Goal: Task Accomplishment & Management: Manage account settings

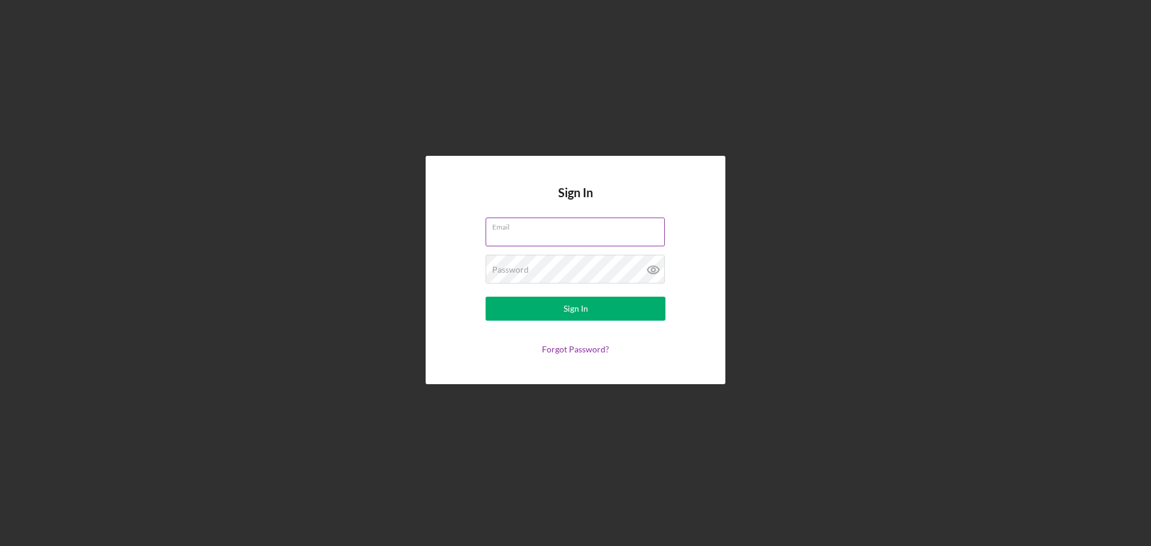
click at [515, 237] on input "Email" at bounding box center [575, 232] width 179 height 29
type input "[EMAIL_ADDRESS][DOMAIN_NAME]"
click at [486, 297] on button "Sign In" at bounding box center [576, 309] width 180 height 24
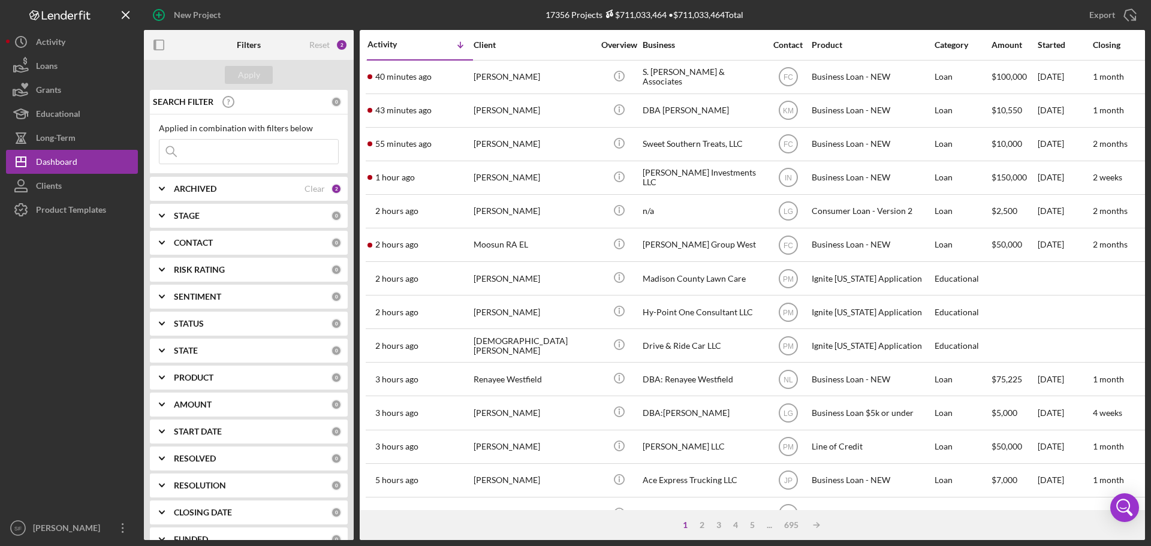
click at [212, 147] on input at bounding box center [248, 152] width 179 height 24
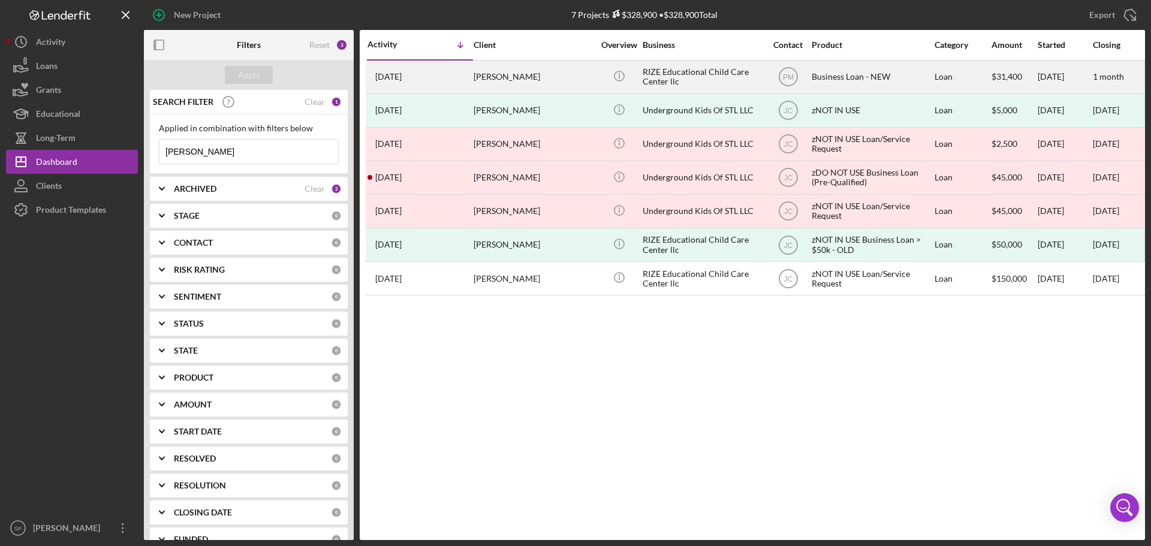
type input "[PERSON_NAME]"
click at [532, 85] on div "[PERSON_NAME]" at bounding box center [534, 77] width 120 height 32
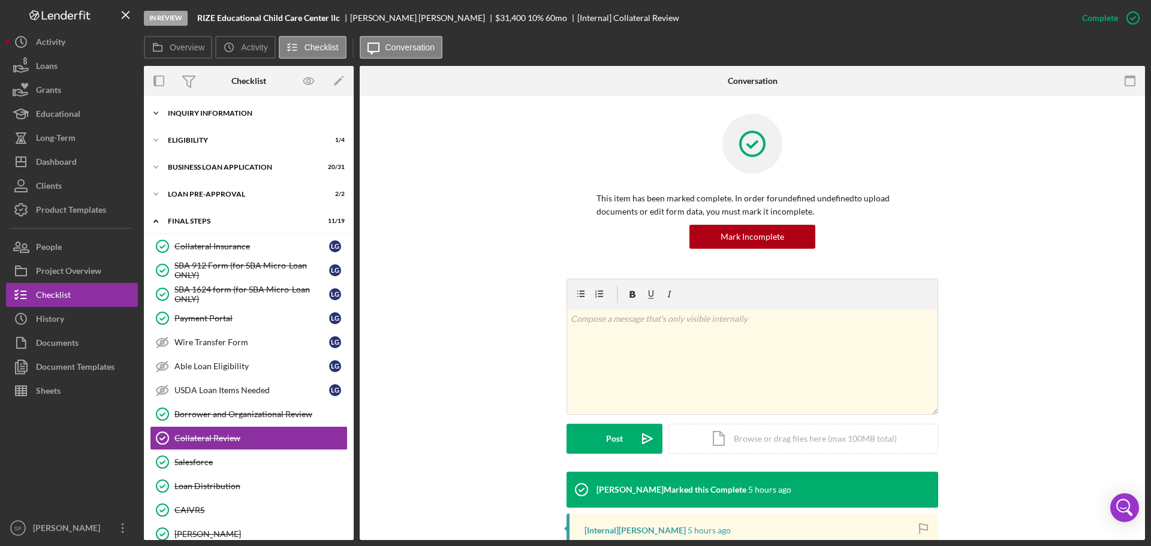
click at [209, 113] on div "INQUIRY INFORMATION" at bounding box center [253, 113] width 171 height 7
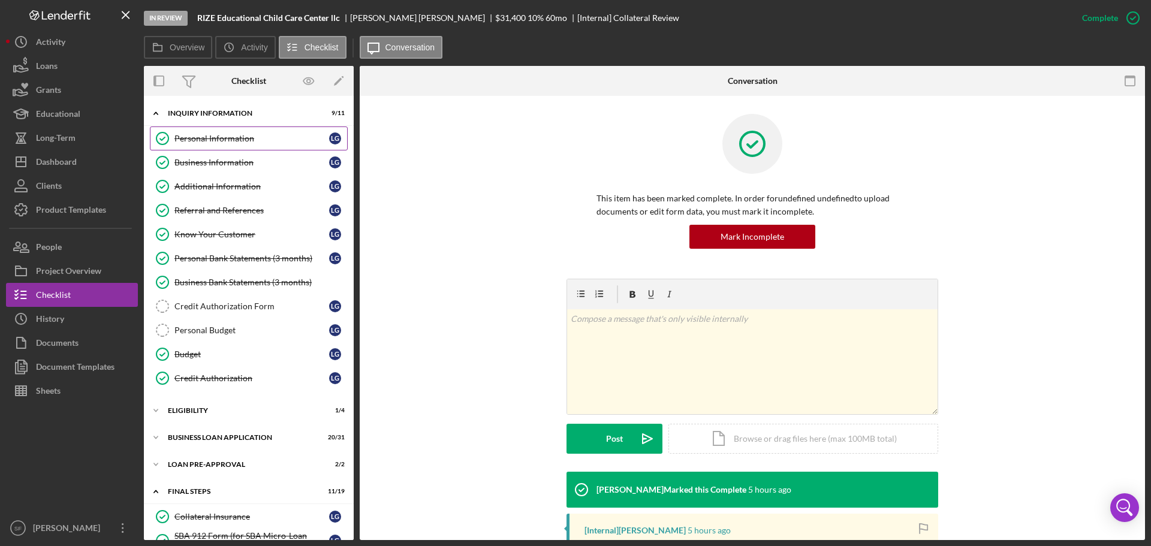
click at [212, 141] on div "Personal Information" at bounding box center [251, 139] width 155 height 10
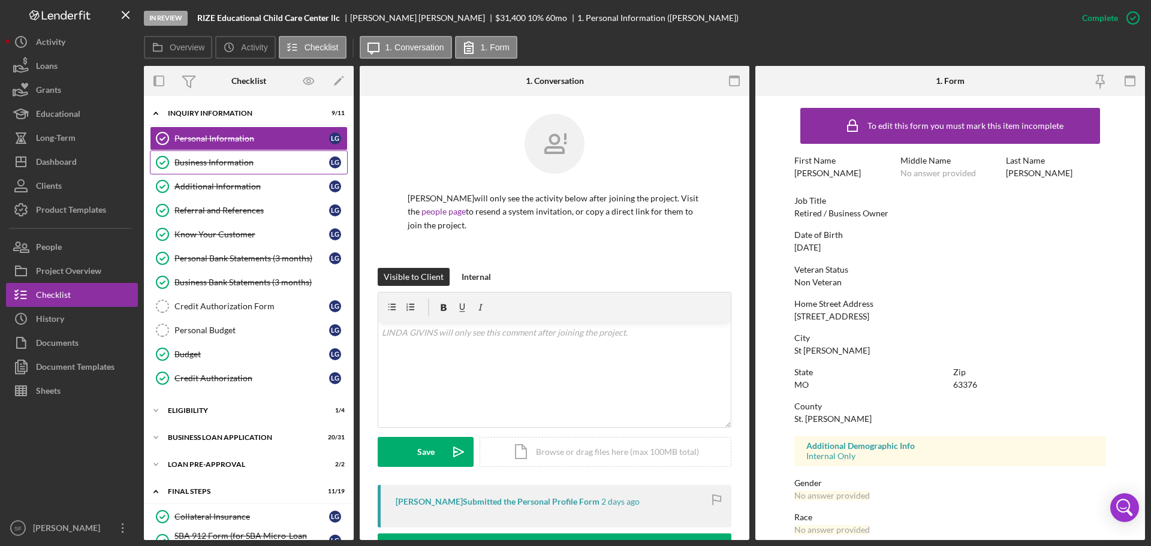
click at [242, 166] on div "Business Information" at bounding box center [251, 163] width 155 height 10
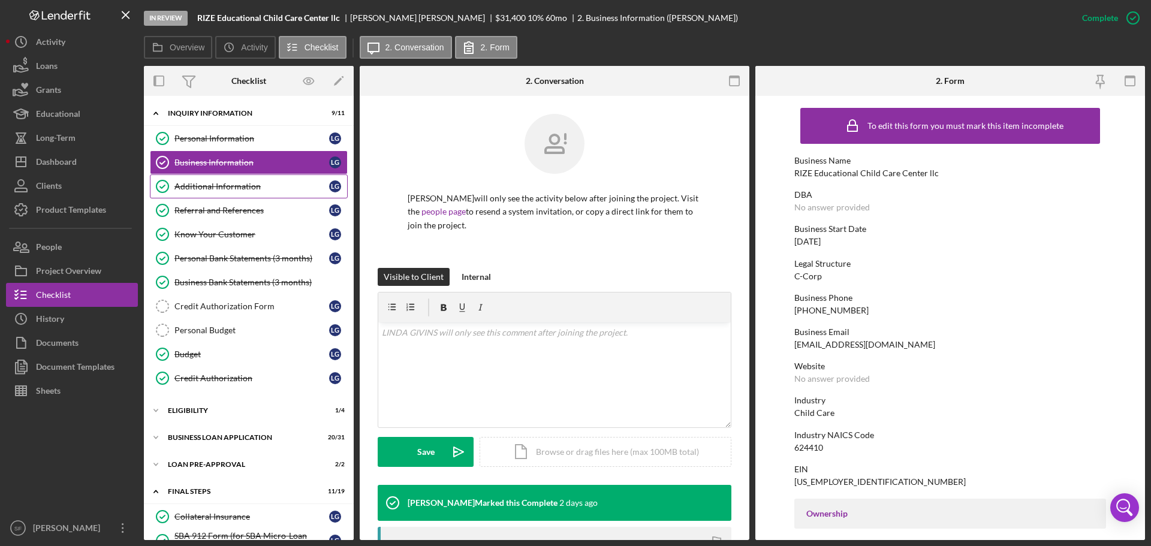
click at [232, 179] on link "Additional Information Additional Information L G" at bounding box center [249, 186] width 198 height 24
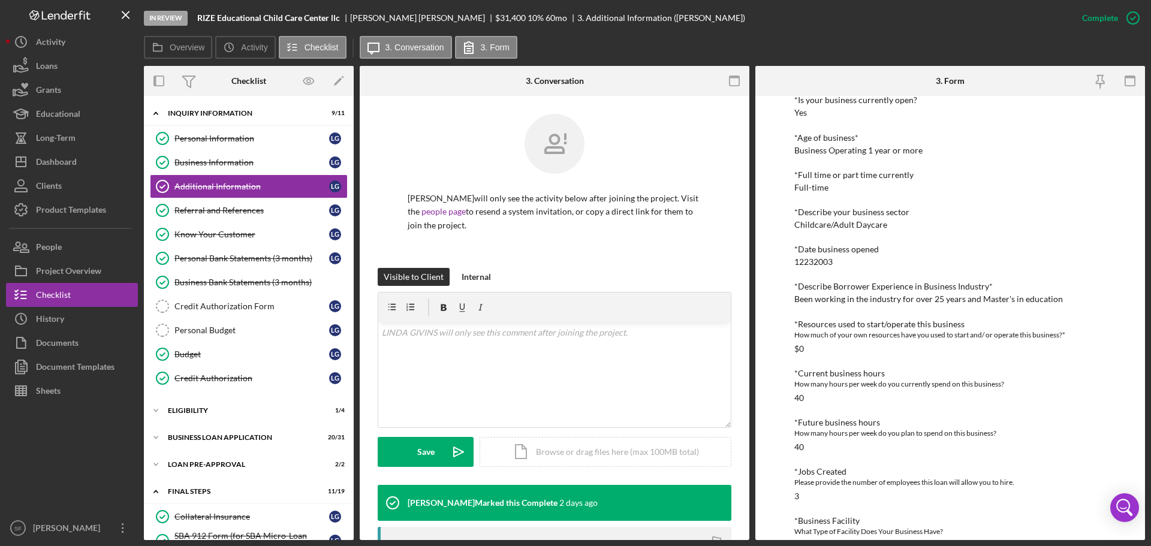
scroll to position [429, 0]
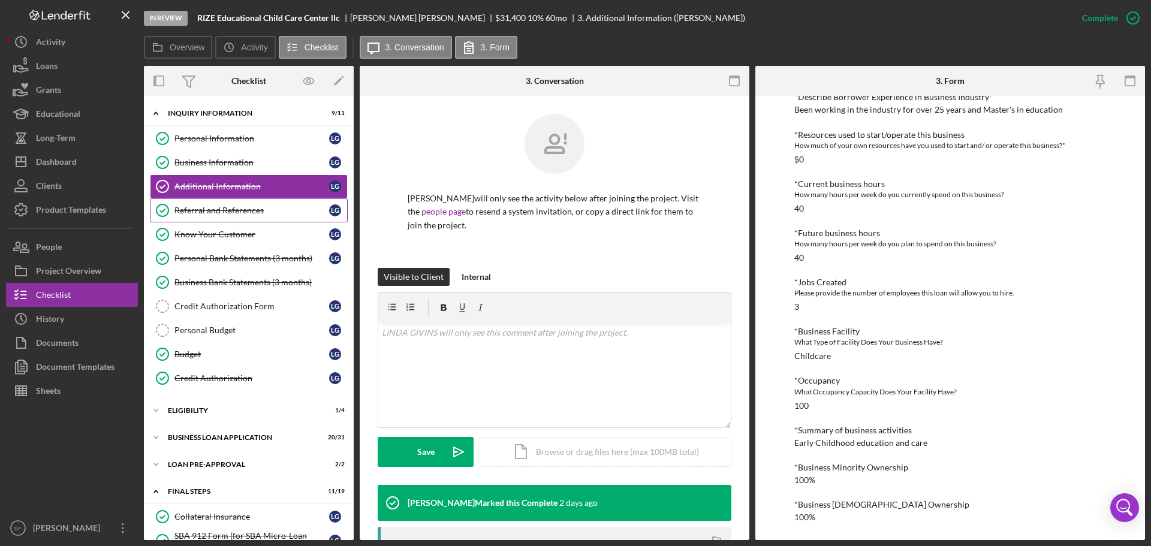
click at [229, 216] on link "Referral and References Referral and References L G" at bounding box center [249, 210] width 198 height 24
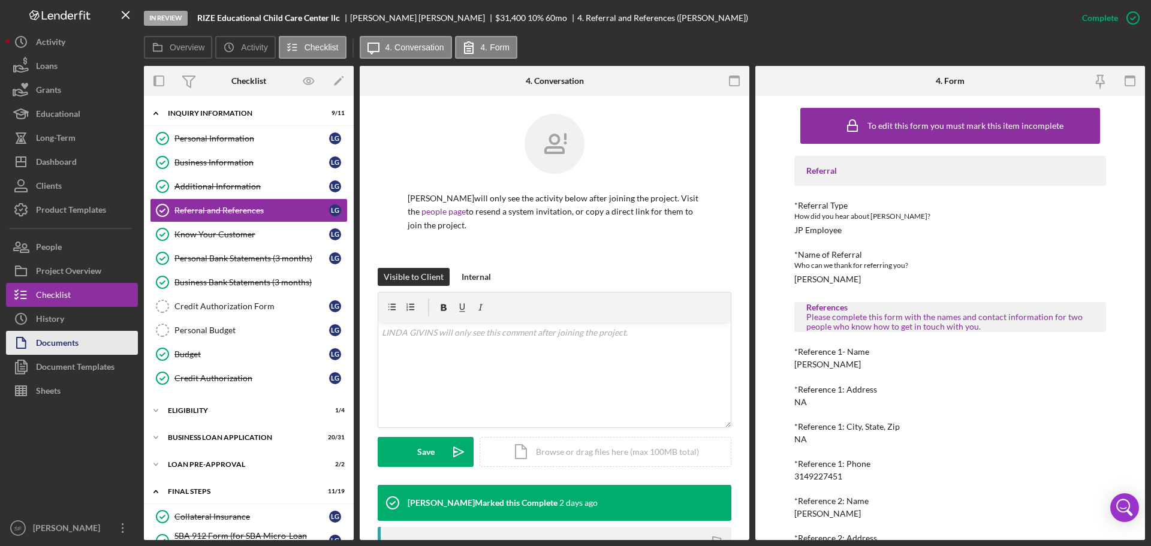
click at [55, 339] on div "Documents" at bounding box center [57, 344] width 43 height 27
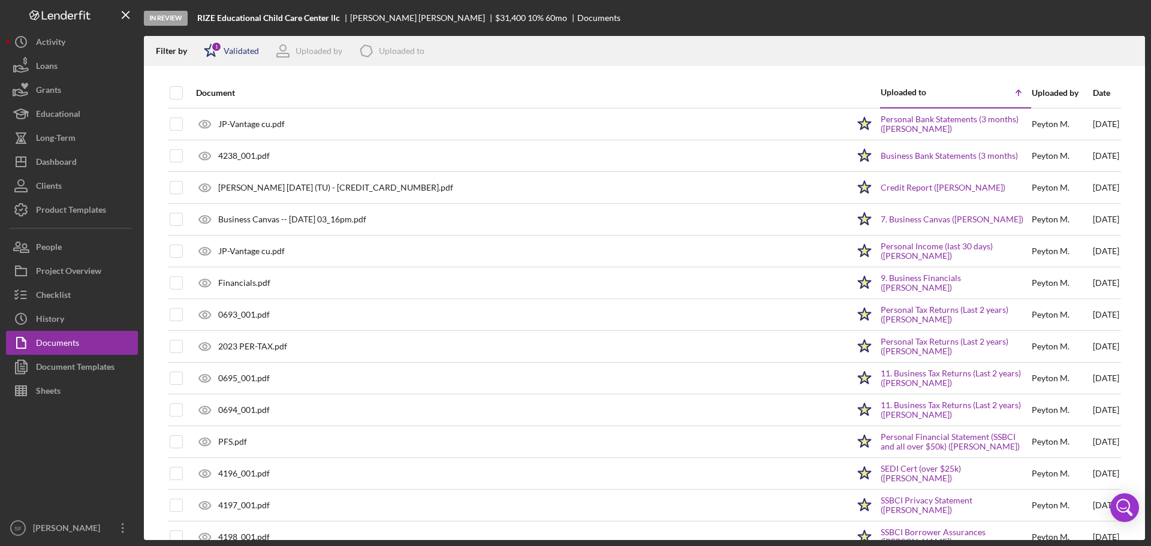
click at [221, 51] on icon "Icon/Star" at bounding box center [211, 51] width 30 height 30
click at [213, 116] on input "checkbox" at bounding box center [210, 115] width 12 height 12
checkbox input "true"
click at [679, 35] on div "In Review RIZE Educational Child Care Center llc [PERSON_NAME] $31,400 $31,400 …" at bounding box center [644, 18] width 1001 height 36
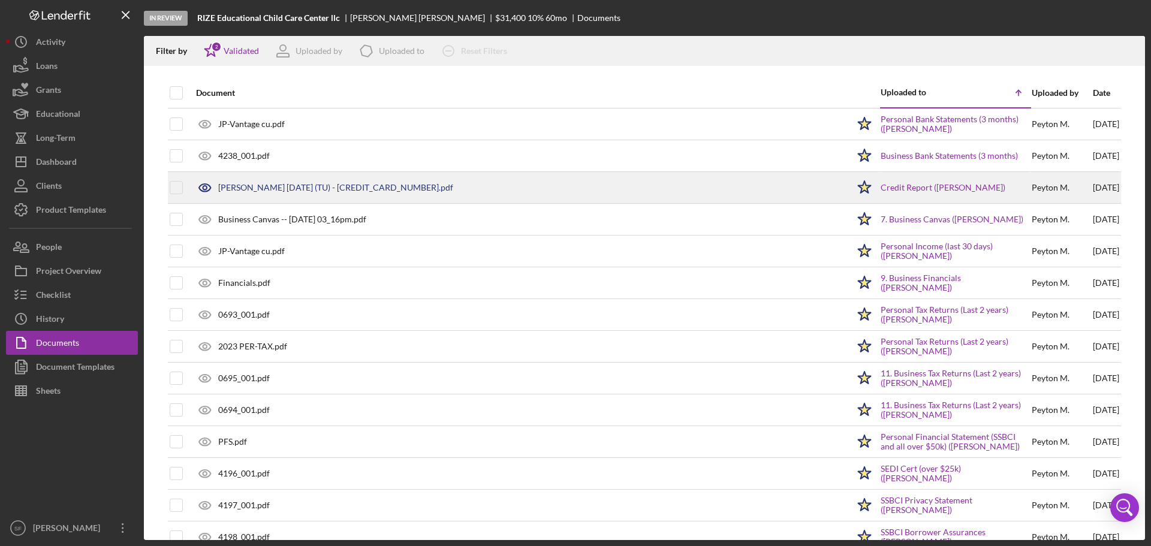
click at [310, 191] on div "[PERSON_NAME] [DATE] (TU) - [CREDIT_CARD_NUMBER].pdf" at bounding box center [335, 188] width 235 height 10
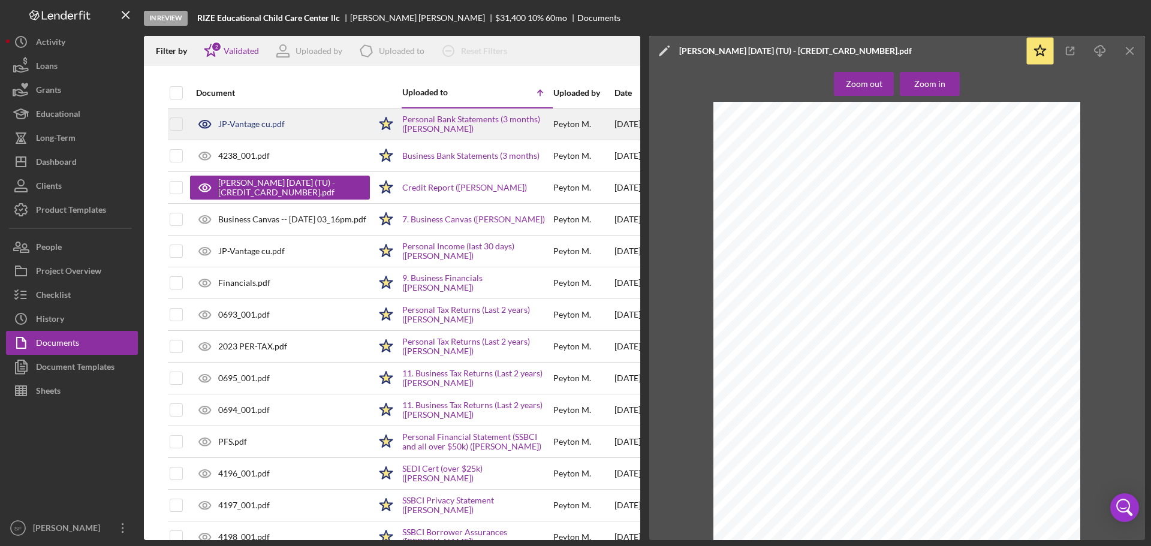
click at [243, 119] on div "JP-Vantage cu.pdf" at bounding box center [251, 124] width 67 height 10
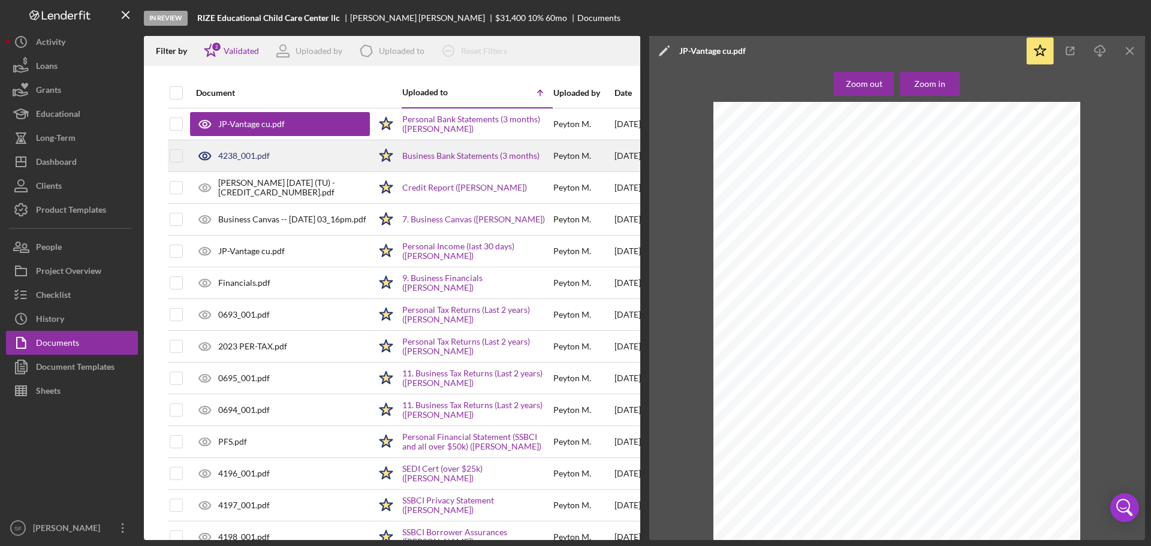
click at [246, 156] on div "4238_001.pdf" at bounding box center [244, 156] width 52 height 10
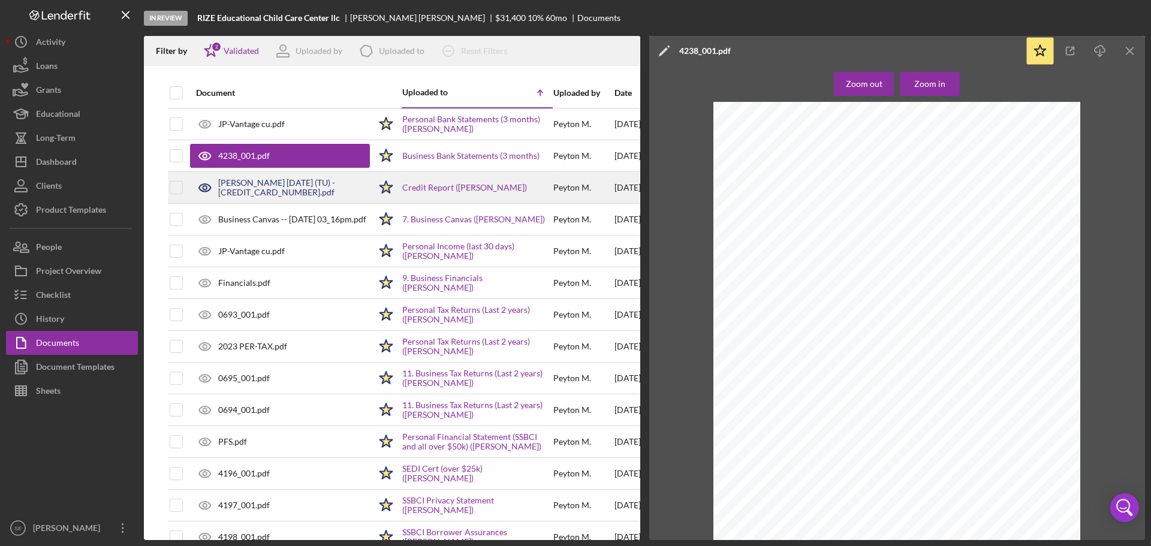
click at [253, 185] on div "[PERSON_NAME] [DATE] (TU) - [CREDIT_CARD_NUMBER].pdf" at bounding box center [294, 187] width 152 height 19
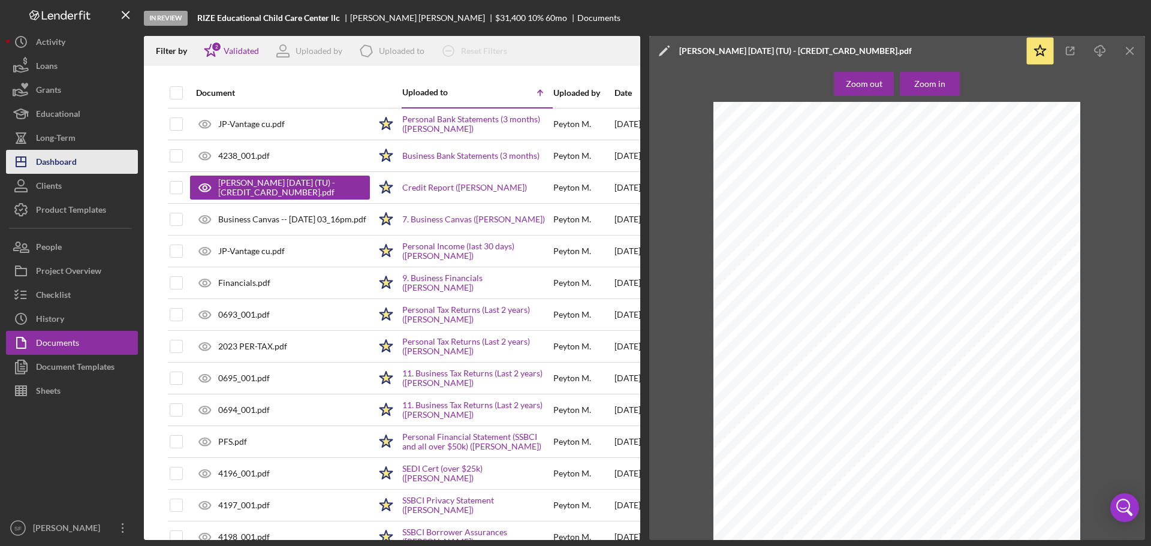
click at [65, 157] on div "Dashboard" at bounding box center [56, 163] width 41 height 27
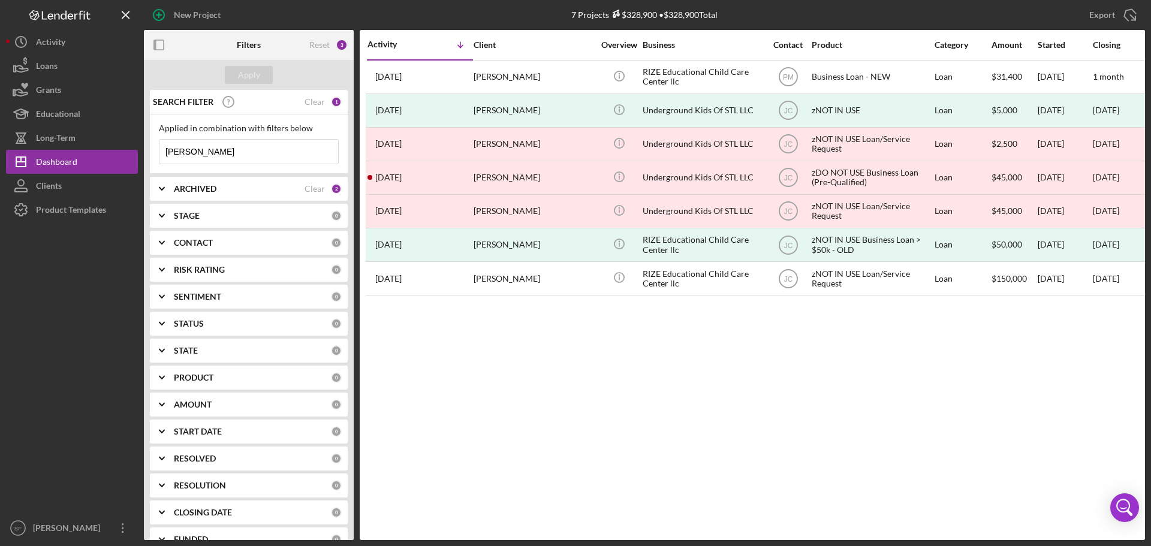
drag, startPoint x: 185, startPoint y: 155, endPoint x: 158, endPoint y: 155, distance: 26.4
click at [158, 155] on div "Applied in combination with filters below [PERSON_NAME] Icon/Menu Close" at bounding box center [249, 144] width 198 height 59
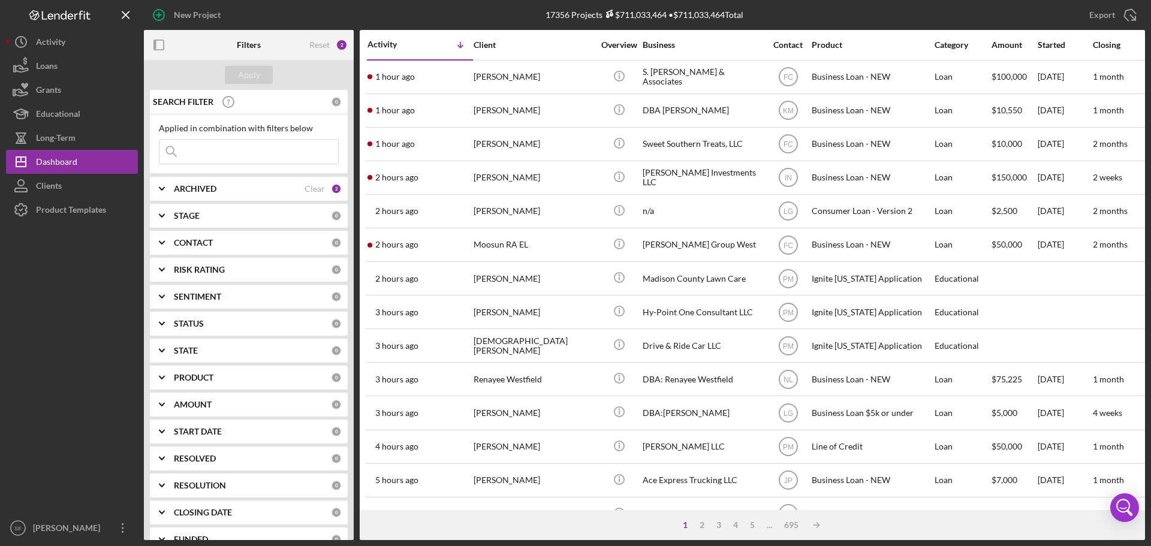
click at [197, 153] on input at bounding box center [248, 152] width 179 height 24
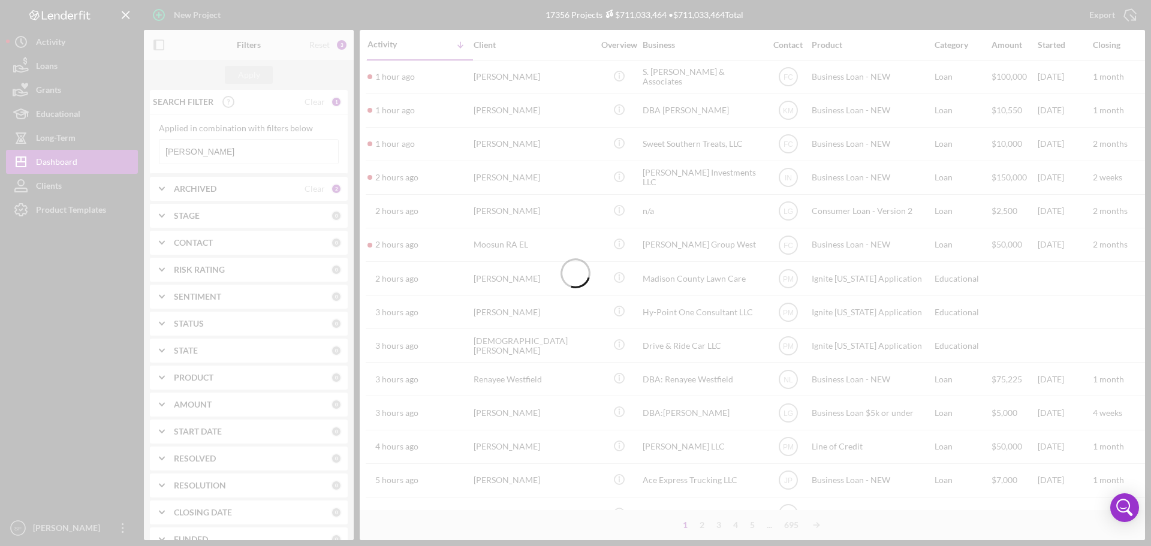
type input "[PERSON_NAME]"
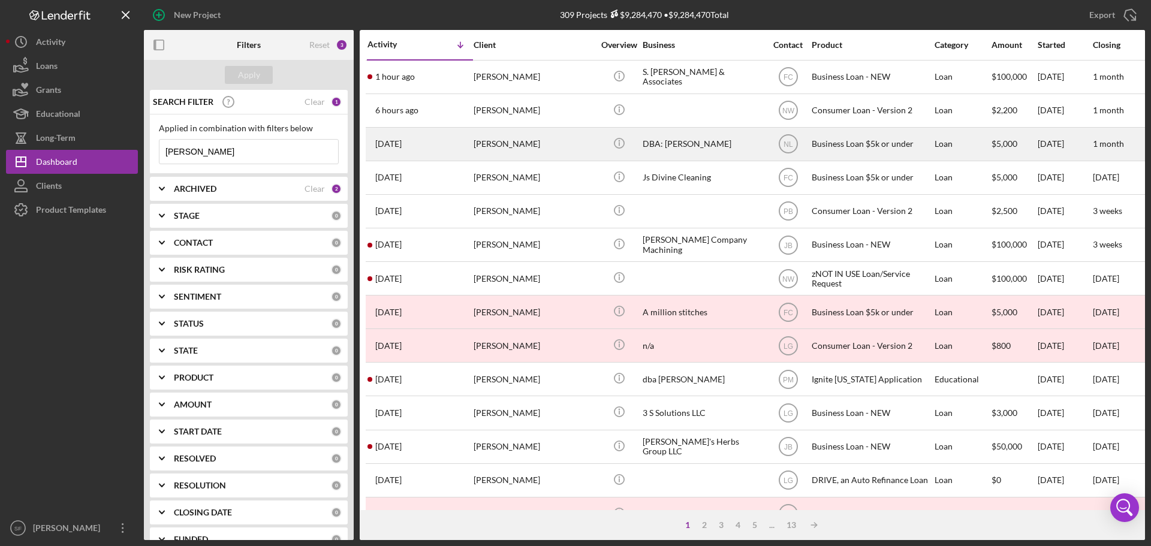
click at [495, 146] on div "[PERSON_NAME]" at bounding box center [534, 144] width 120 height 32
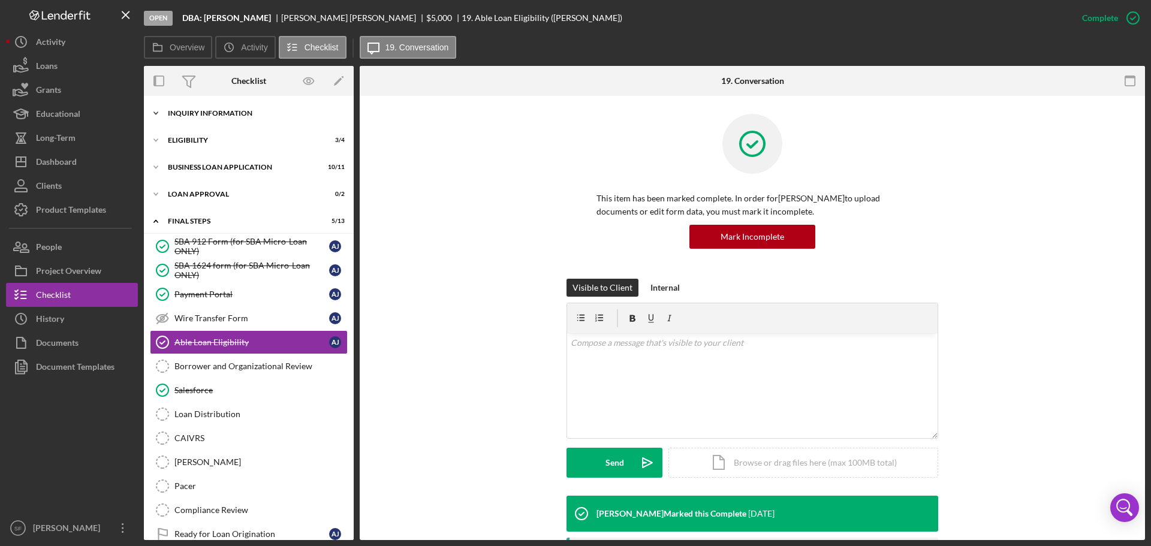
click at [200, 112] on div "INQUIRY INFORMATION" at bounding box center [253, 113] width 171 height 7
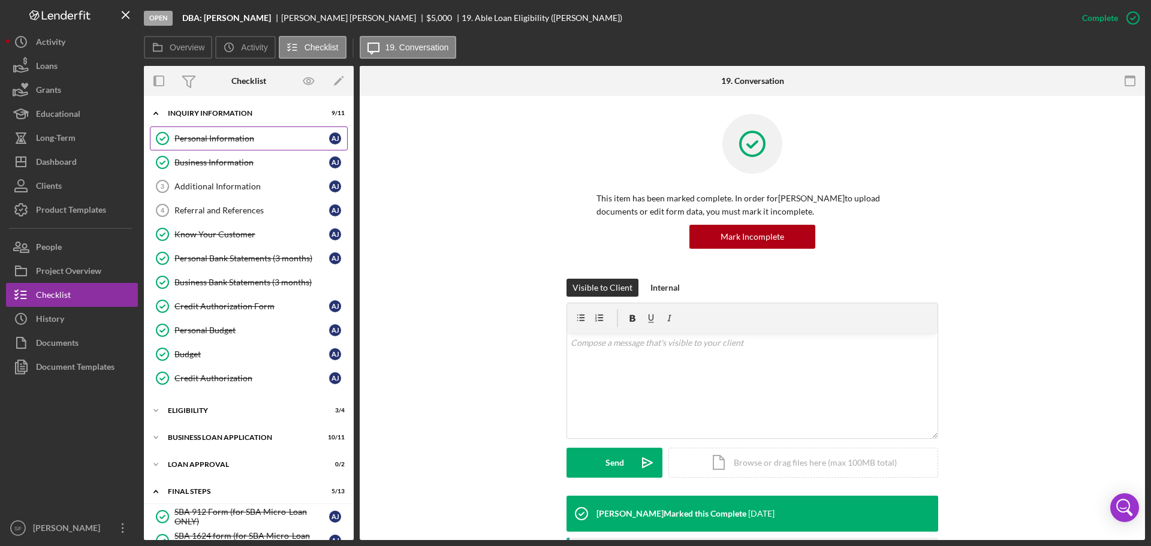
click at [207, 138] on div "Personal Information" at bounding box center [251, 139] width 155 height 10
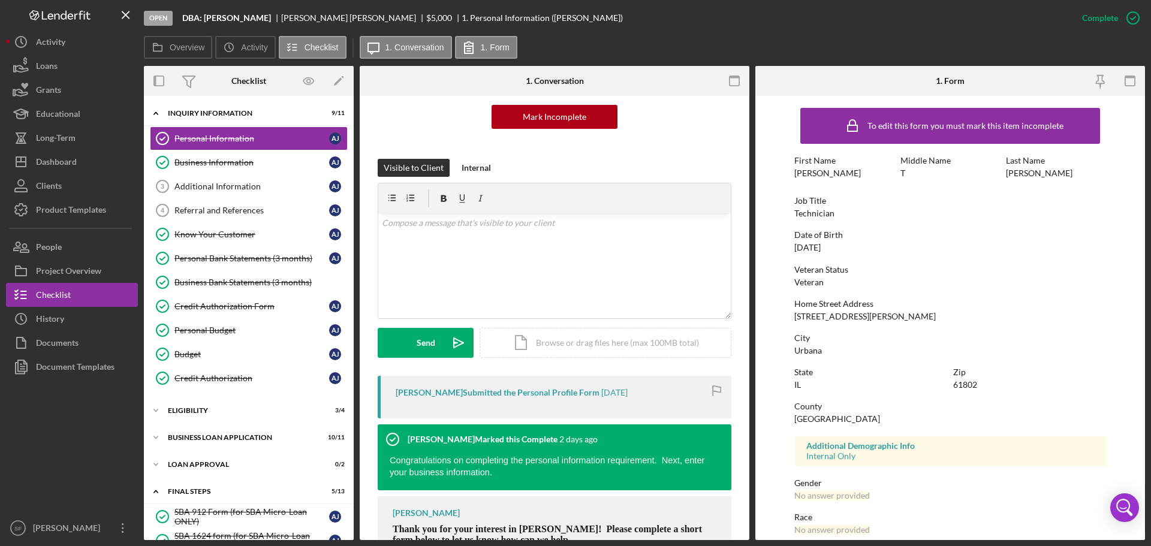
scroll to position [180, 0]
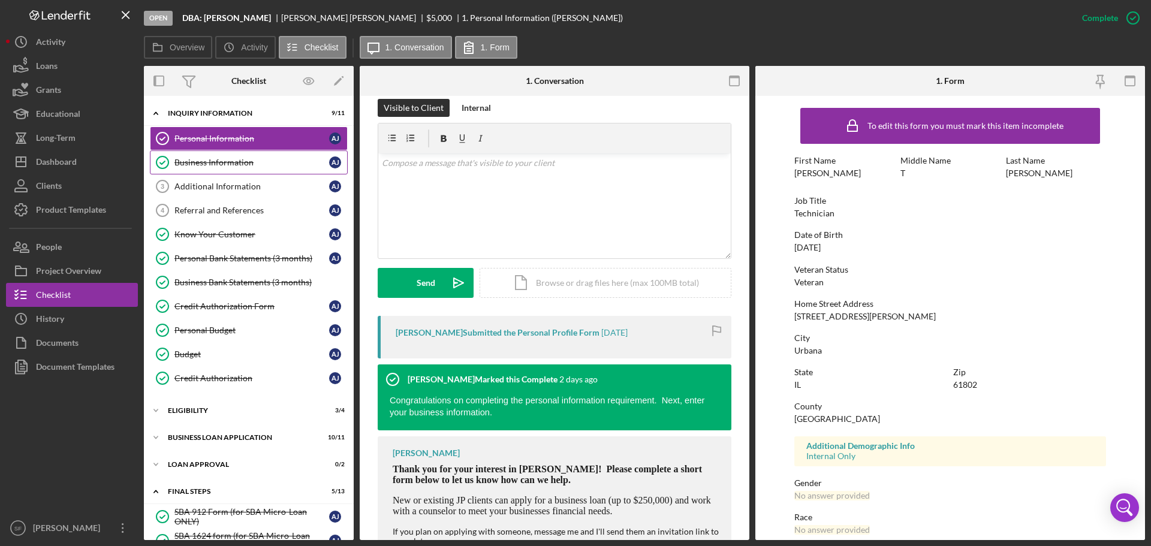
click at [200, 159] on div "Business Information" at bounding box center [251, 163] width 155 height 10
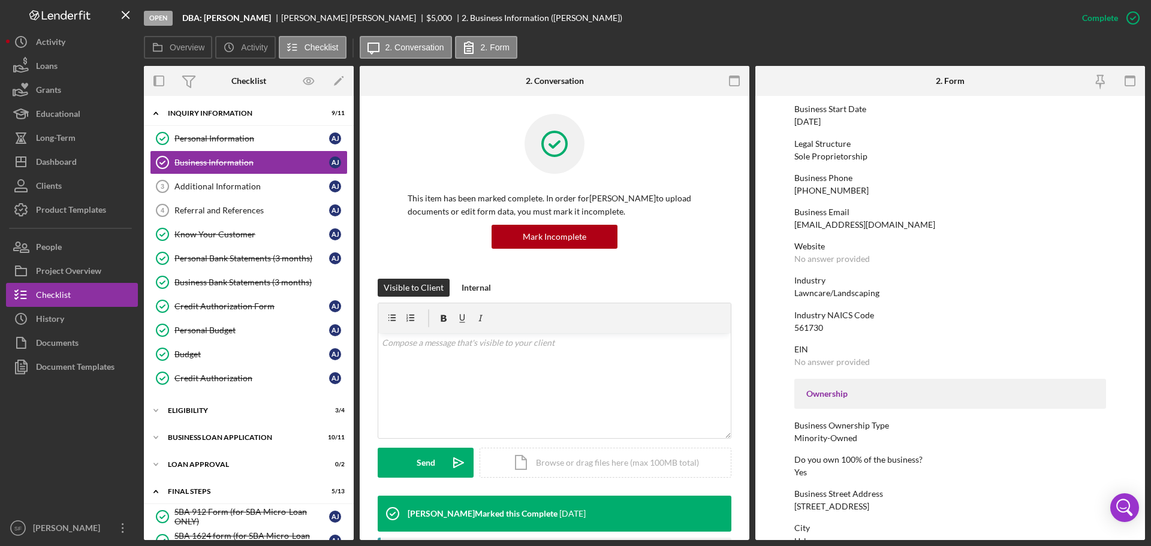
scroll to position [180, 0]
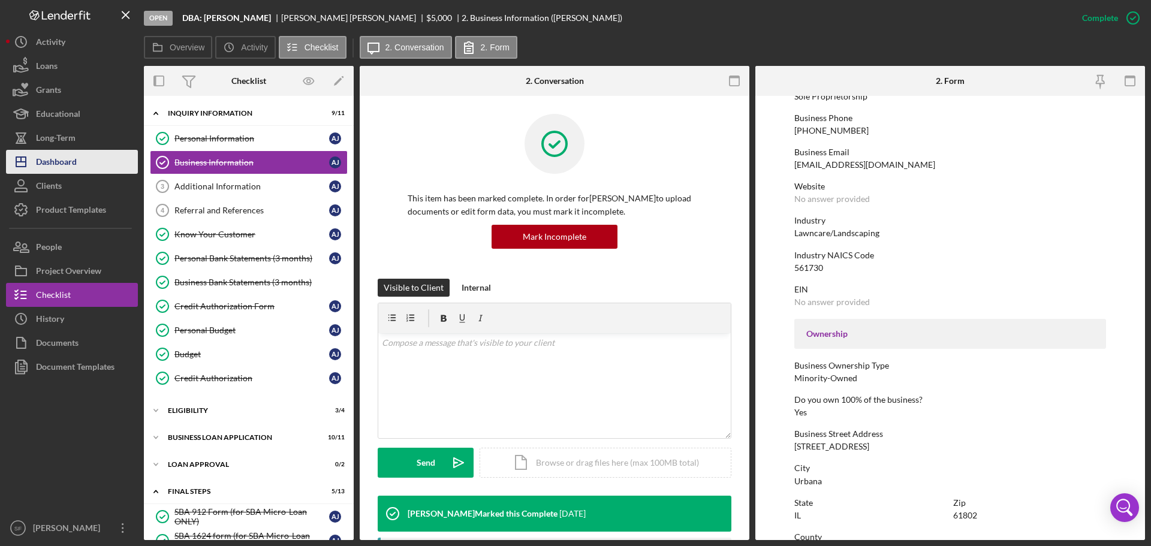
click at [66, 161] on div "Dashboard" at bounding box center [56, 163] width 41 height 27
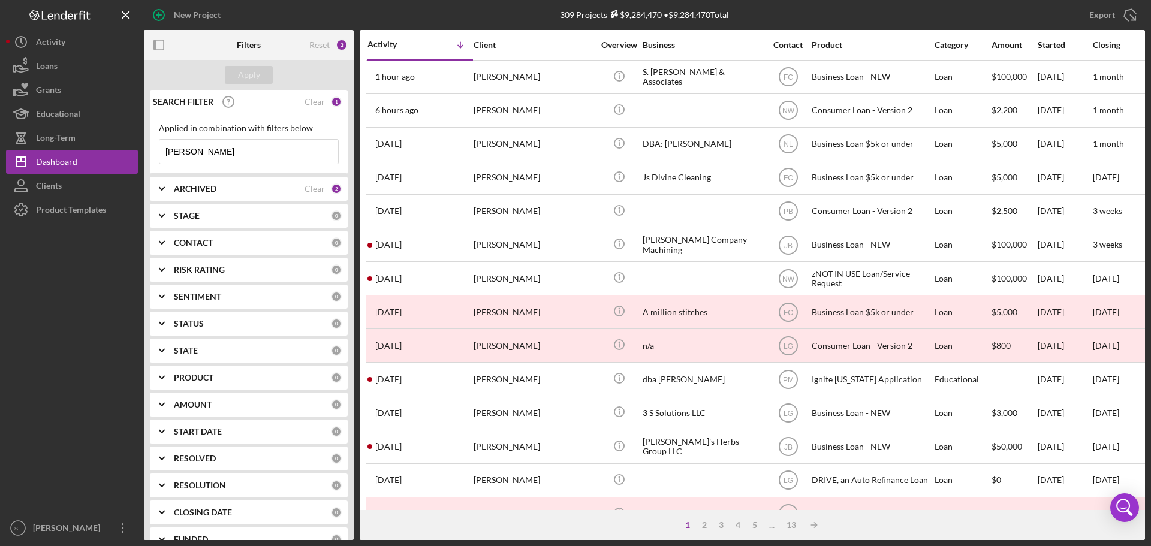
drag, startPoint x: 188, startPoint y: 153, endPoint x: 151, endPoint y: 141, distance: 38.9
click at [151, 141] on div "Applied in combination with filters below [PERSON_NAME] Icon/Menu Close" at bounding box center [249, 144] width 198 height 59
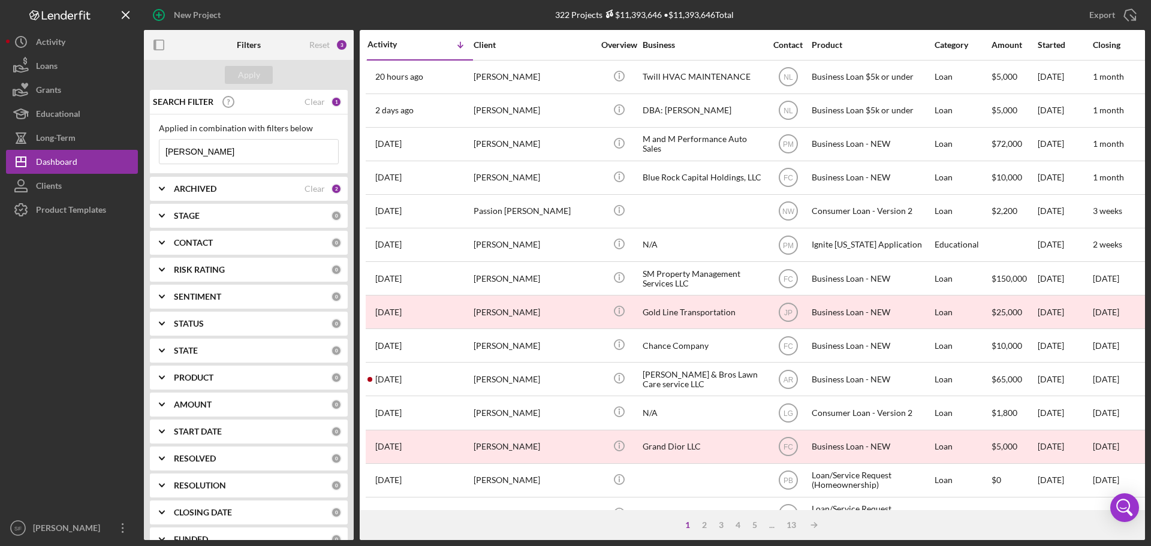
drag, startPoint x: 203, startPoint y: 153, endPoint x: 161, endPoint y: 140, distance: 44.0
click at [161, 140] on input "[PERSON_NAME]" at bounding box center [248, 152] width 179 height 24
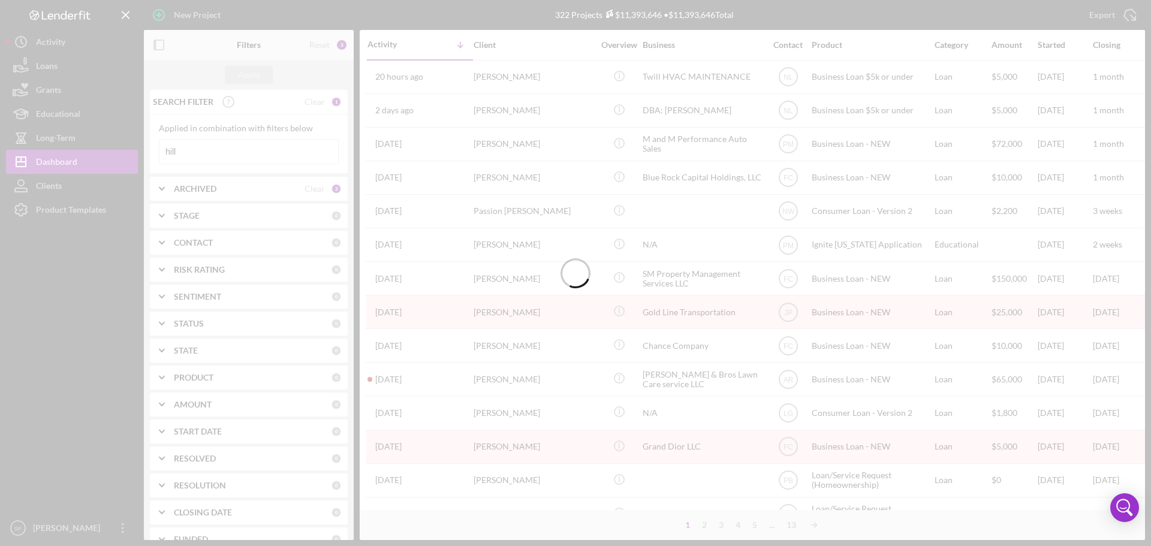
type input "hill"
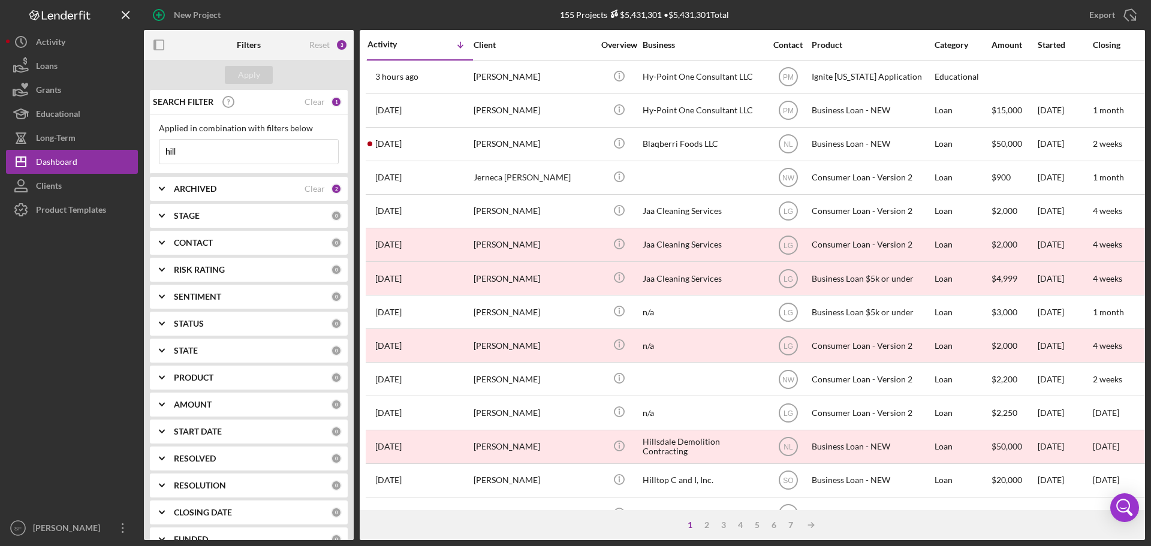
drag, startPoint x: 194, startPoint y: 150, endPoint x: 158, endPoint y: 155, distance: 36.2
click at [158, 155] on div "Applied in combination with filters below hill Icon/Menu Close" at bounding box center [249, 144] width 198 height 59
